Goal: Find specific page/section

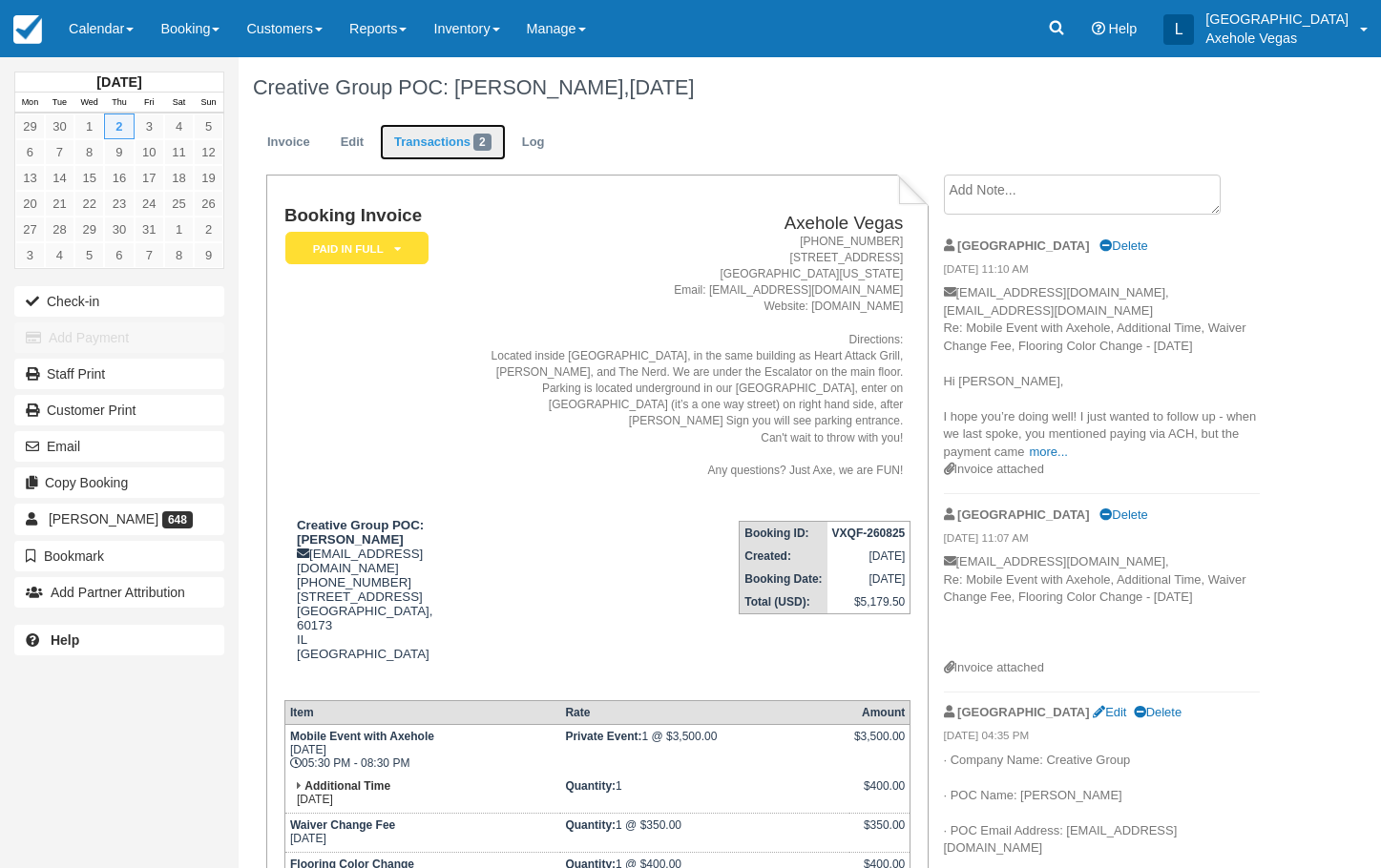
click at [462, 151] on link "Transactions 2" at bounding box center [443, 143] width 126 height 37
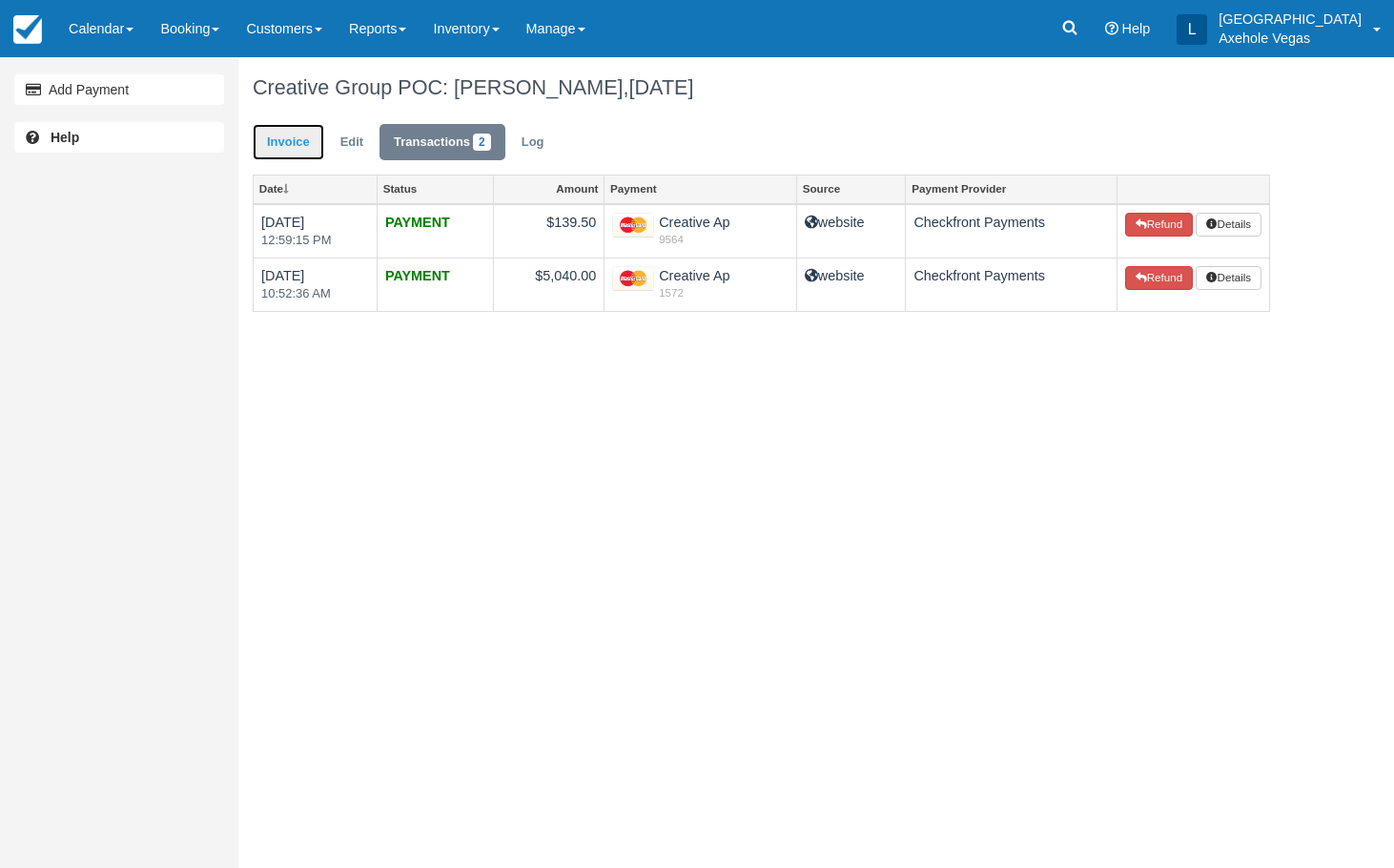
click at [304, 134] on link "Invoice" at bounding box center [288, 143] width 72 height 37
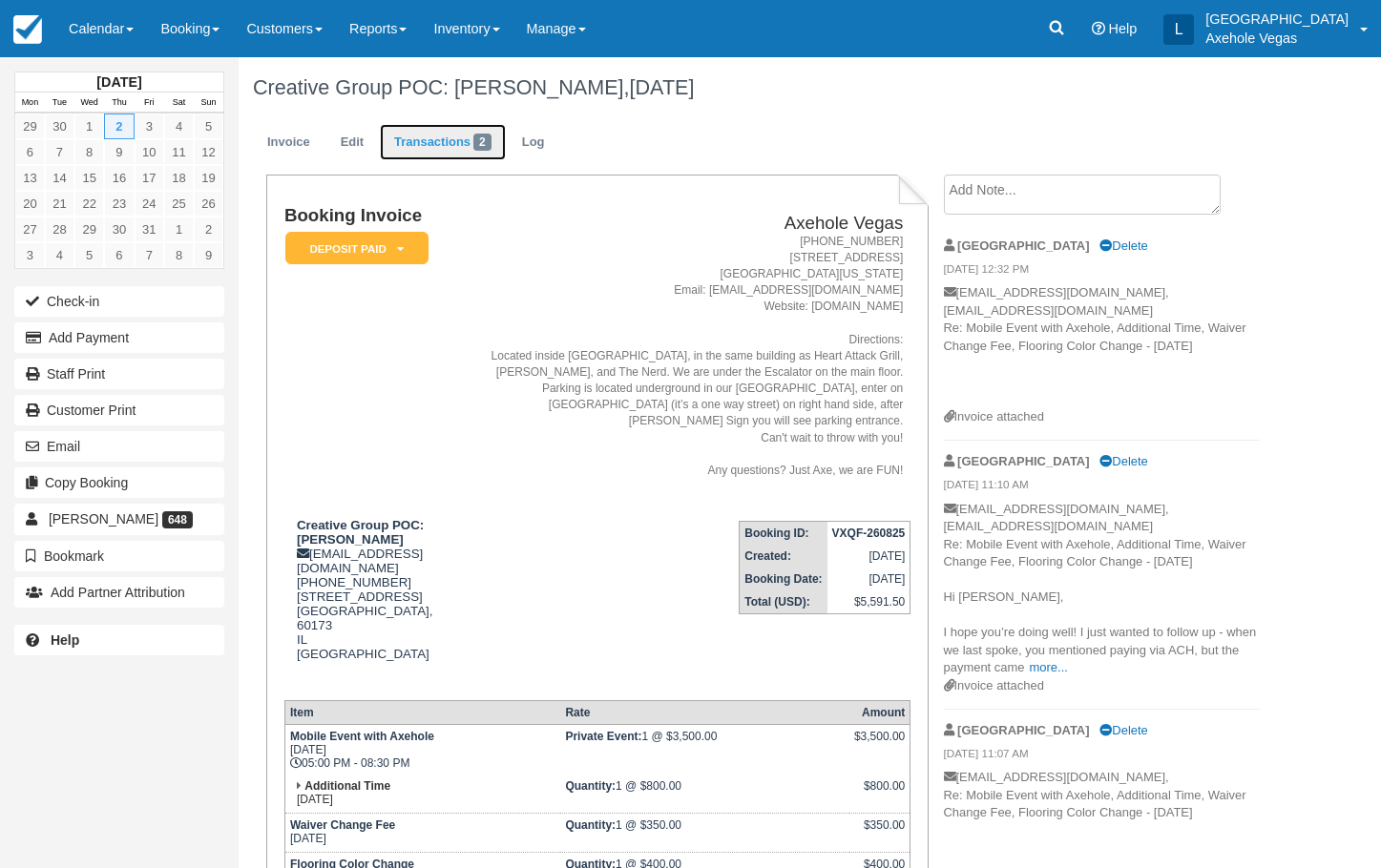
click at [426, 140] on link "Transactions 2" at bounding box center [443, 143] width 126 height 37
